Goal: Use online tool/utility: Use online tool/utility

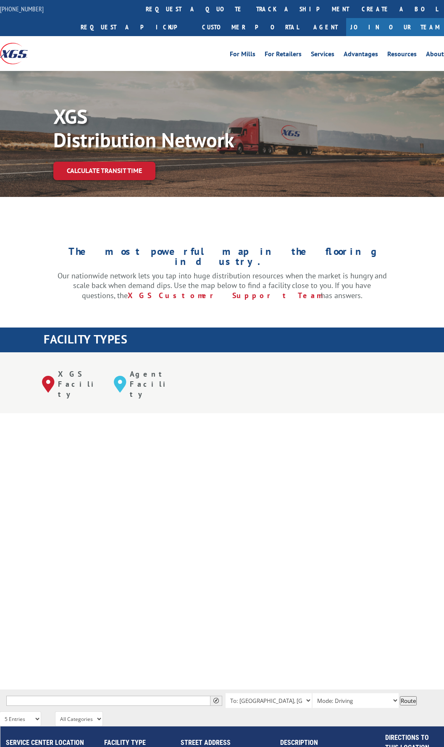
select select "5"
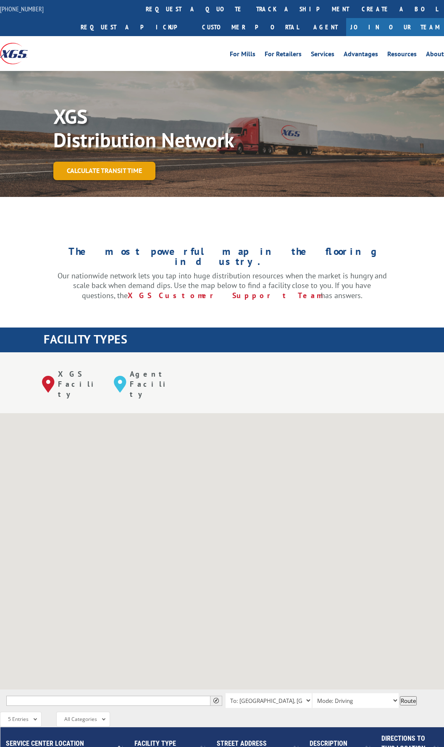
click at [123, 176] on link "Calculate transit time" at bounding box center [104, 171] width 102 height 18
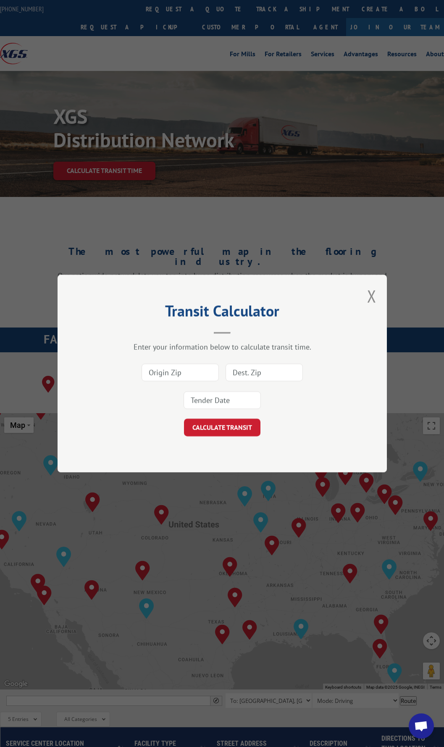
click at [183, 374] on input at bounding box center [180, 373] width 77 height 18
type input "30721"
type input "55421"
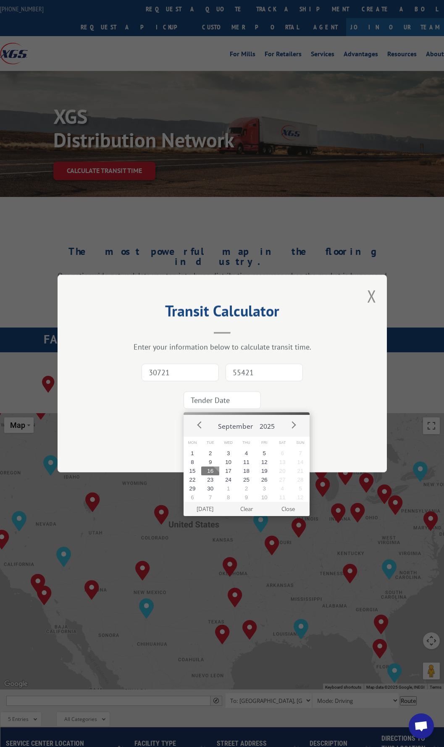
click at [212, 469] on button "16" at bounding box center [210, 471] width 18 height 9
type input "[DATE]"
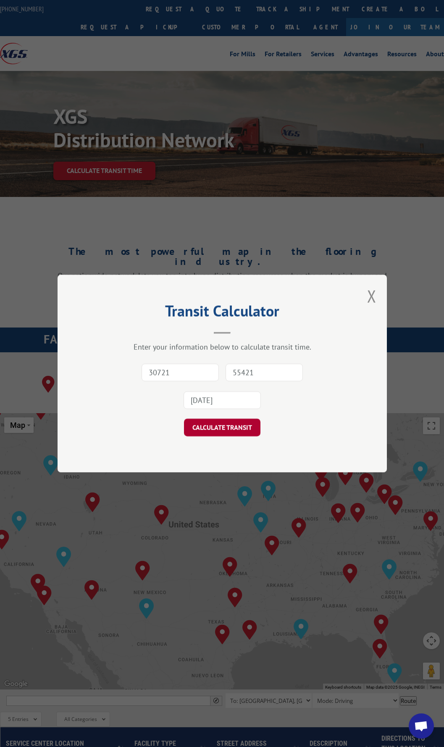
click at [222, 430] on button "CALCULATE TRANSIT" at bounding box center [222, 428] width 76 height 18
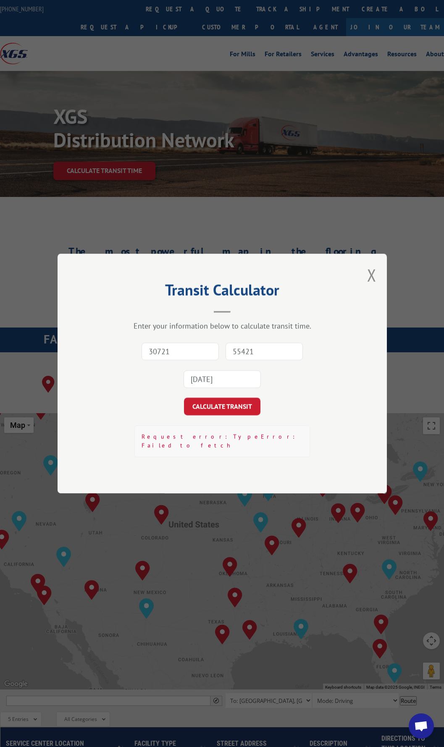
click at [194, 355] on input "30721" at bounding box center [180, 352] width 77 height 18
type input "30721"
type input "55421"
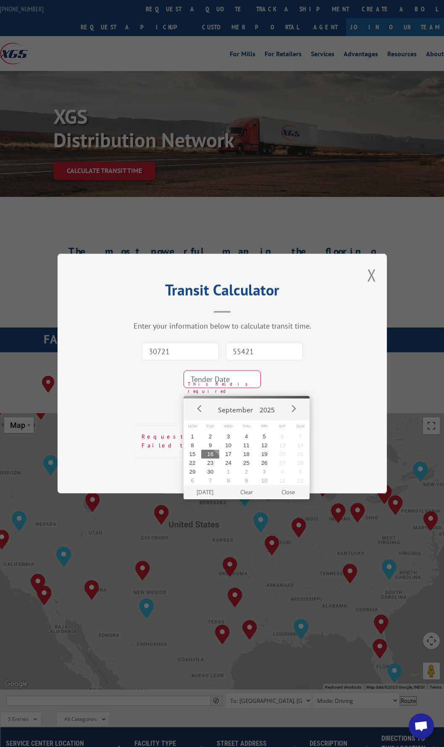
click at [219, 385] on input at bounding box center [222, 379] width 77 height 18
click at [209, 453] on button "16" at bounding box center [210, 454] width 18 height 9
type input "[DATE]"
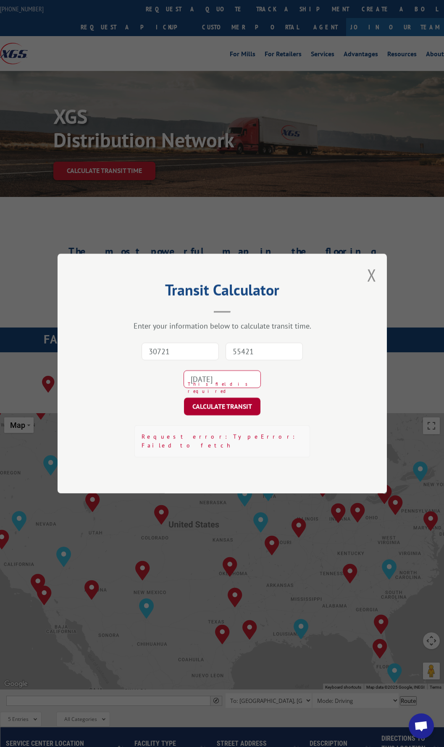
click at [226, 411] on button "CALCULATE TRANSIT" at bounding box center [222, 407] width 76 height 18
